Goal: Task Accomplishment & Management: Complete application form

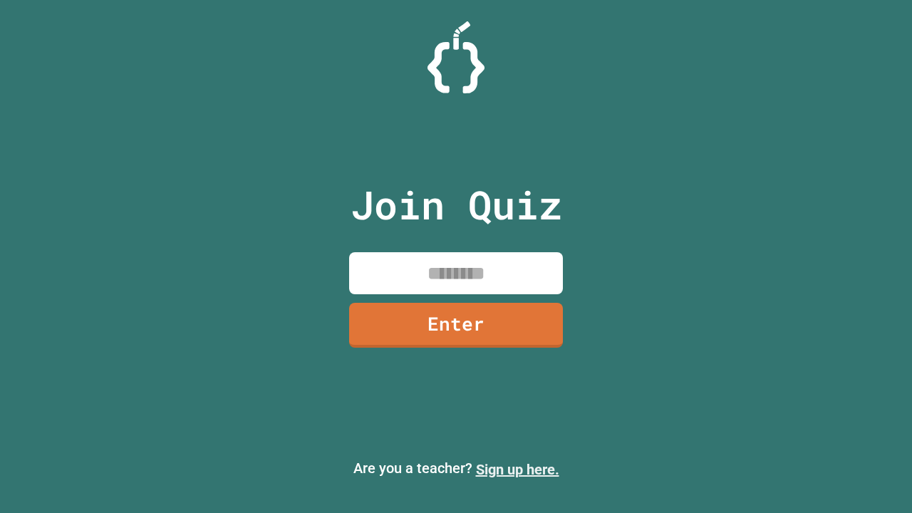
click at [517, 469] on link "Sign up here." at bounding box center [517, 469] width 83 height 17
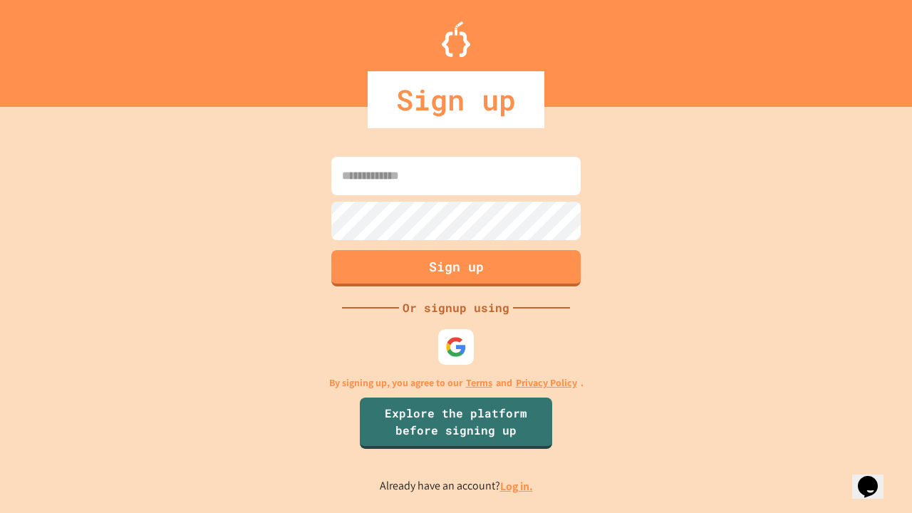
click at [517, 486] on link "Log in." at bounding box center [516, 486] width 33 height 15
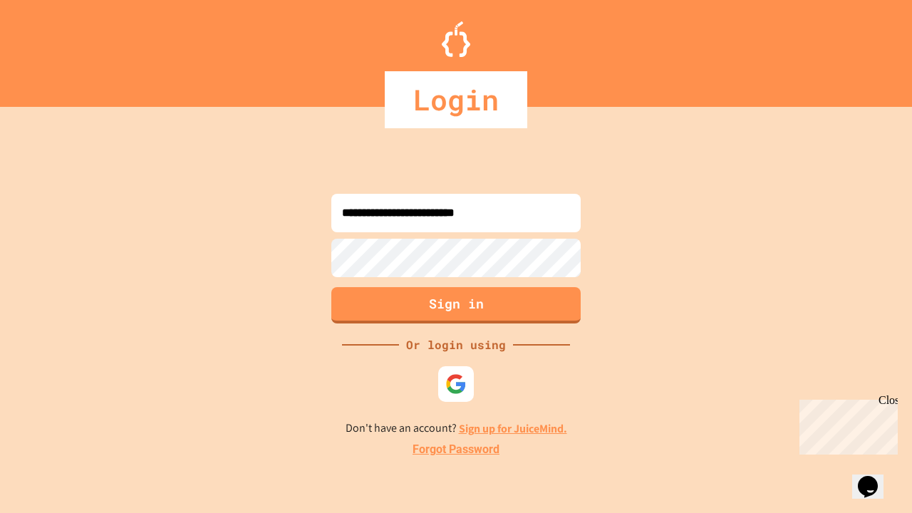
type input "**********"
